Goal: Information Seeking & Learning: Learn about a topic

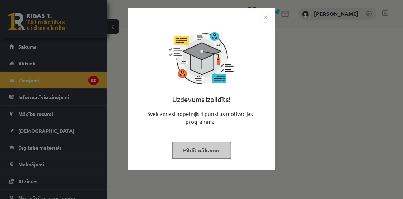
click at [268, 14] on img "Close" at bounding box center [265, 17] width 11 height 11
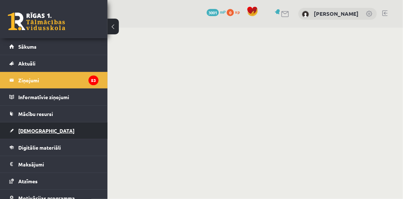
click at [35, 131] on span "[DEMOGRAPHIC_DATA]" at bounding box center [46, 130] width 56 height 6
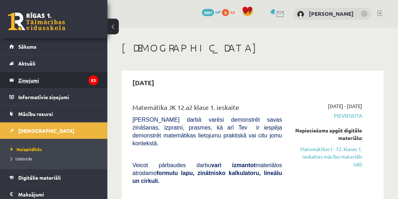
click at [25, 77] on legend "Ziņojumi 53" at bounding box center [58, 80] width 80 height 16
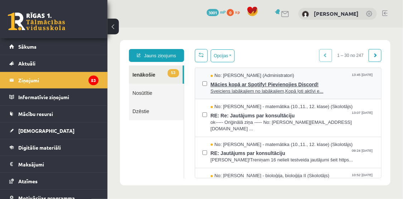
click at [237, 83] on span "Mācies kopā ar Spotify! Pievienojies Discord!" at bounding box center [291, 83] width 163 height 9
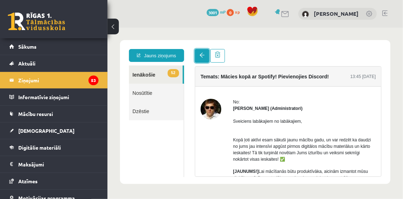
click at [199, 53] on span at bounding box center [201, 54] width 5 height 5
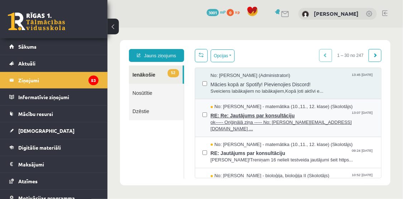
click at [251, 115] on span "RE: Re: Jautājums par konsultāciju" at bounding box center [291, 114] width 163 height 9
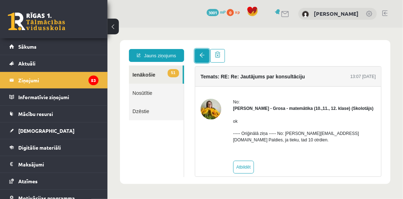
click at [199, 54] on span at bounding box center [201, 54] width 5 height 5
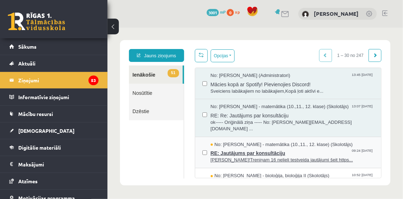
click at [244, 148] on span "RE: Jautājums par konsultāciju" at bounding box center [291, 152] width 163 height 9
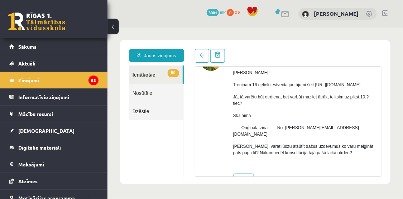
scroll to position [32, 0]
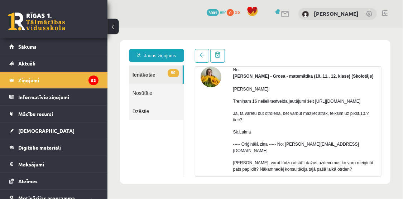
drag, startPoint x: 240, startPoint y: 106, endPoint x: 300, endPoint y: 112, distance: 60.5
click at [300, 104] on p "Treniņam 16 nelieli testveida jautājumi šeit [URL][DOMAIN_NAME]" at bounding box center [304, 101] width 143 height 6
click at [272, 104] on p "Treniņam 16 nelieli testveida jautājumi šeit [URL][DOMAIN_NAME]" at bounding box center [304, 101] width 143 height 6
drag, startPoint x: 297, startPoint y: 113, endPoint x: 241, endPoint y: 107, distance: 56.9
click at [241, 104] on p "Treniņam 16 nelieli testveida jautājumi šeit [URL][DOMAIN_NAME]" at bounding box center [304, 101] width 143 height 6
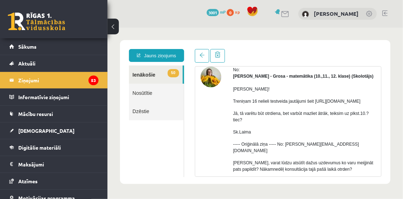
copy p "[URL][DOMAIN_NAME]"
